Goal: Task Accomplishment & Management: Manage account settings

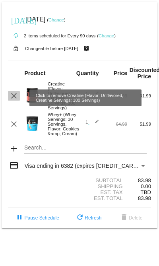
click at [18, 96] on mat-icon "clear" at bounding box center [14, 96] width 10 height 10
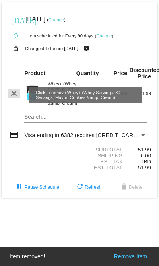
click at [14, 96] on mat-icon "clear" at bounding box center [14, 94] width 10 height 10
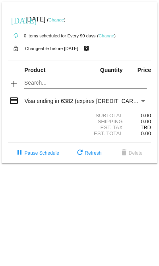
click at [109, 35] on link "Change" at bounding box center [107, 35] width 16 height 5
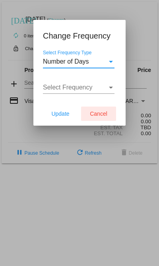
click at [101, 114] on span "Cancel" at bounding box center [99, 114] width 18 height 6
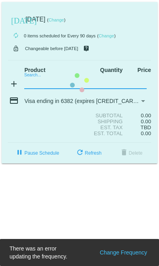
click at [37, 82] on mat-card "today Oct 13 2025 ( Change ) autorenew 0 items scheduled for Every 90 days ( Ch…" at bounding box center [80, 83] width 156 height 162
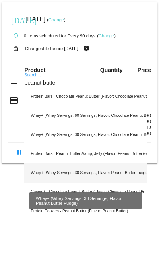
type input "peanut butter"
click at [69, 171] on div "Whey+ (Whey Servings: 30 Servings, Flavor: Peanut Butter Fudge)" at bounding box center [85, 173] width 122 height 19
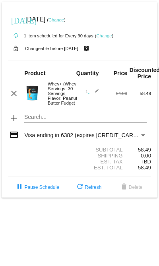
click at [97, 92] on mat-icon "edit" at bounding box center [95, 94] width 10 height 10
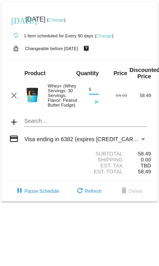
click at [95, 88] on input "5" at bounding box center [94, 89] width 10 height 5
click at [96, 92] on input "4" at bounding box center [94, 89] width 10 height 5
click at [96, 92] on input "3" at bounding box center [94, 89] width 10 height 5
click at [96, 92] on input "2" at bounding box center [94, 89] width 10 height 5
click at [79, 118] on div "Search..." at bounding box center [85, 120] width 122 height 16
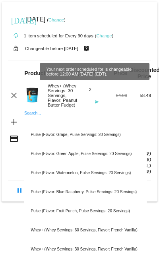
click at [123, 26] on div "today Oct 13 2025 ( Change )" at bounding box center [79, 20] width 143 height 16
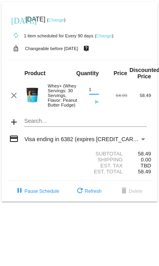
type input "1"
click at [96, 92] on input "1" at bounding box center [94, 89] width 10 height 5
click at [43, 120] on mat-card "today Oct 13 2025 ( Change ) autorenew 1 item scheduled for Every 90 days ( Cha…" at bounding box center [80, 102] width 156 height 200
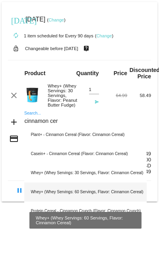
type input "cinnamon cer"
click at [46, 191] on div "Whey+ (Whey Servings: 60 Servings, Flavor: Cinnamon Cereal)" at bounding box center [85, 192] width 122 height 19
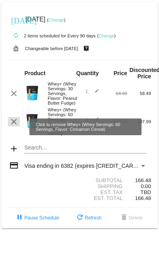
click at [17, 127] on mat-icon "clear" at bounding box center [14, 122] width 10 height 10
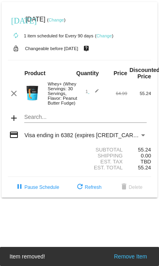
click at [43, 120] on mat-card "today Oct 13 2025 ( Change ) autorenew 1 item scheduled for Every 90 days ( Cha…" at bounding box center [80, 100] width 156 height 196
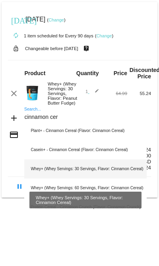
type input "cinnamon cer"
click at [61, 170] on div "Whey+ (Whey Servings: 30 Servings, Flavor: Cinnamon Cereal)" at bounding box center [85, 169] width 122 height 19
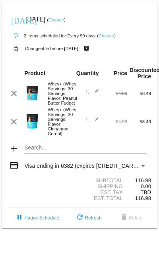
click at [64, 19] on link "Change" at bounding box center [57, 20] width 16 height 5
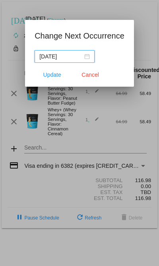
click at [84, 56] on div "2025-10-13" at bounding box center [64, 56] width 51 height 9
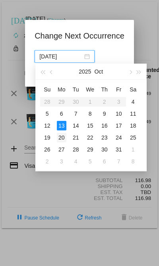
click at [62, 141] on div "20" at bounding box center [62, 138] width 10 height 10
type input "2025-10-20"
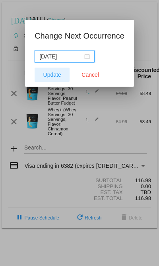
click at [59, 75] on span "Update" at bounding box center [52, 75] width 18 height 6
